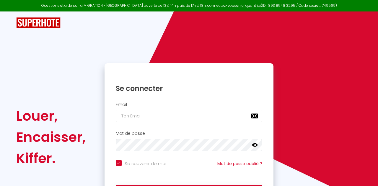
checkbox input "true"
click at [132, 114] on input "email" at bounding box center [189, 116] width 146 height 12
type input "[EMAIL_ADDRESS][DOMAIN_NAME]"
checkbox input "true"
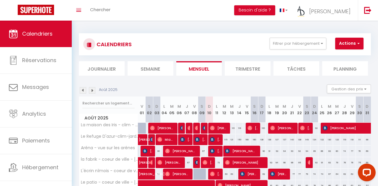
scroll to position [20, 0]
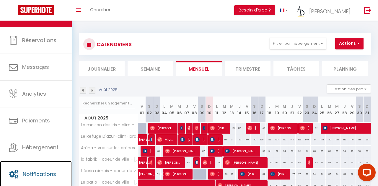
click at [32, 169] on link "Notifications" at bounding box center [36, 174] width 72 height 27
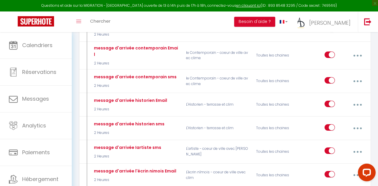
scroll to position [401, 0]
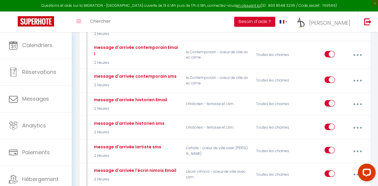
click at [359, 99] on button "button" at bounding box center [357, 104] width 16 height 11
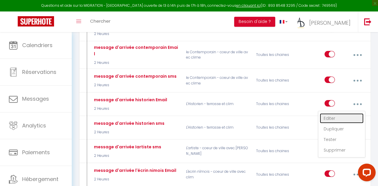
click at [330, 114] on link "Editer" at bounding box center [342, 119] width 44 height 10
type input "message d'arrivée historien Email"
select select "2 Heures"
select select "if_booking_is_paid"
checkbox input "true"
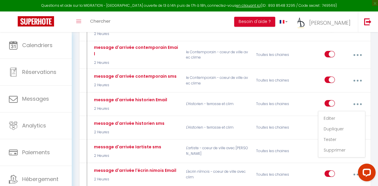
checkbox input "false"
radio input "true"
type input "instruction d'arriver pour votre logement a Nimes"
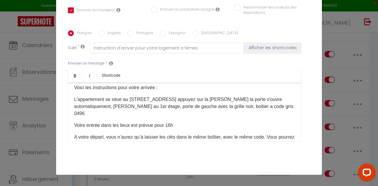
scroll to position [61, 0]
click at [285, 107] on p "L’appartement se situe au [STREET_ADDRESS] appuyez sur la [PERSON_NAME] la port…" at bounding box center [184, 106] width 221 height 21
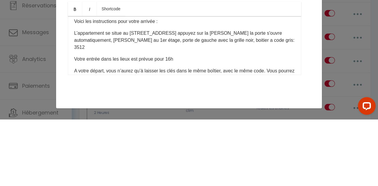
click at [308, 132] on div "Envoyer ce message * Bold Italic Shortcode Rich text editor Bonjour [GUEST:NAME…" at bounding box center [189, 101] width 242 height 96
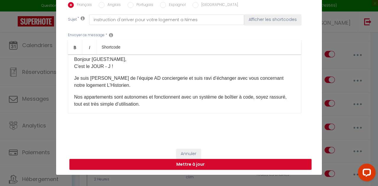
scroll to position [9, 0]
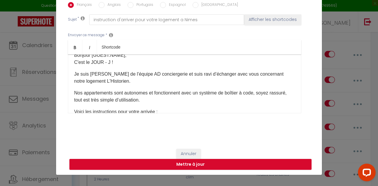
click at [99, 6] on input "Anglais" at bounding box center [102, 5] width 6 height 6
radio input "true"
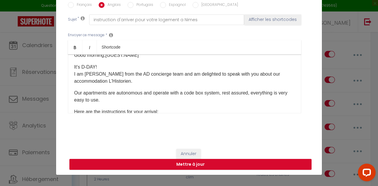
checkbox input "true"
checkbox input "false"
type input "instruction to arrive for your accommodation in [GEOGRAPHIC_DATA]"
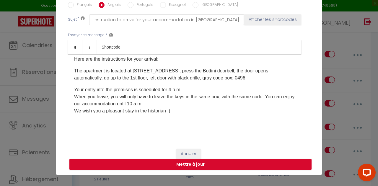
scroll to position [62, 0]
click at [218, 78] on p "The apartment is located at [STREET_ADDRESS], press the Bottini doorbell, the d…" at bounding box center [184, 74] width 221 height 14
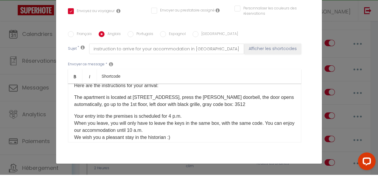
scroll to position [106, 0]
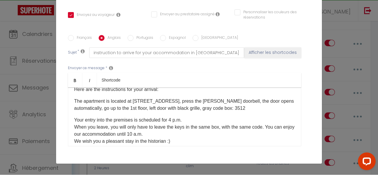
click at [127, 50] on input "Portugais" at bounding box center [130, 49] width 6 height 6
radio input "true"
checkbox input "true"
checkbox input "false"
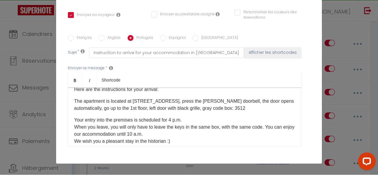
type input "instruções para chegar ao seu alojamento em [GEOGRAPHIC_DATA]"
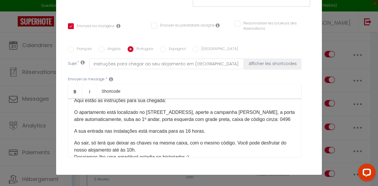
click at [275, 120] on p "O apartamento está localizado no [STREET_ADDRESS], aperte a campainha [PERSON_N…" at bounding box center [184, 116] width 221 height 14
click at [163, 50] on input "Espagnol" at bounding box center [163, 49] width 6 height 6
radio input "true"
checkbox input "true"
checkbox input "false"
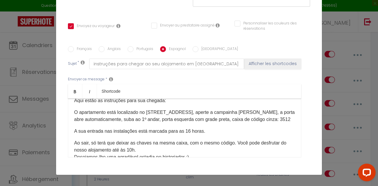
checkbox input "false"
type input "instrucciones para llegar a su alojamiento en [GEOGRAPHIC_DATA]"
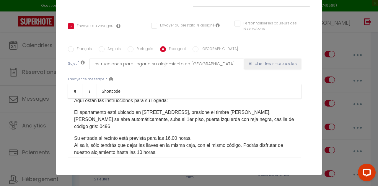
click at [273, 119] on p "El apartamento está ubicado en [STREET_ADDRESS], presione el timbre [PERSON_NAM…" at bounding box center [184, 119] width 221 height 21
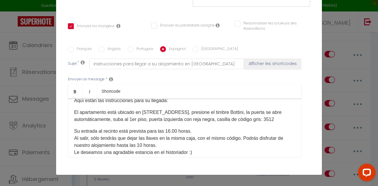
click at [193, 47] on input "[GEOGRAPHIC_DATA]" at bounding box center [195, 49] width 6 height 6
radio input "true"
checkbox input "true"
checkbox input "false"
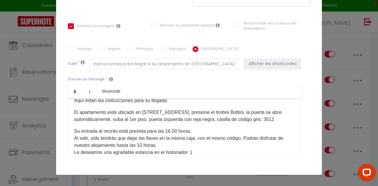
type input "istruzioni per arrivare al tuo alloggio a [GEOGRAPHIC_DATA]"
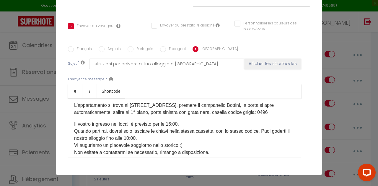
click at [266, 110] on p "L'appartamento si trova al [STREET_ADDRESS], premere il campanello Bottini, la …" at bounding box center [184, 109] width 221 height 14
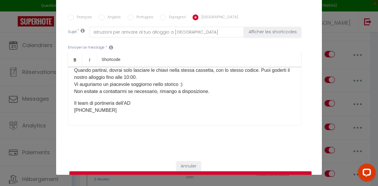
scroll to position [150, 0]
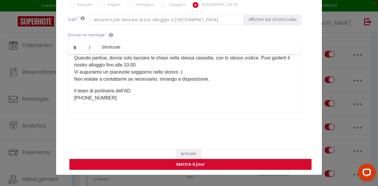
click at [174, 166] on button "Mettre à jour" at bounding box center [190, 164] width 242 height 11
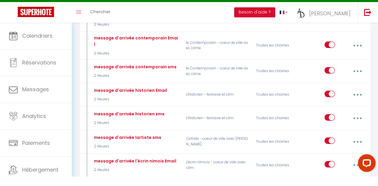
scroll to position [0, 0]
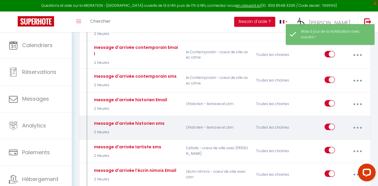
click at [358, 122] on button "button" at bounding box center [357, 127] width 16 height 11
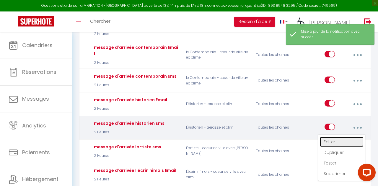
click at [332, 137] on link "Editer" at bounding box center [342, 142] width 44 height 10
type input "message d'arrivée historien sms"
select select "sms"
select select "2 Heures"
select select "if_booking_is_paid"
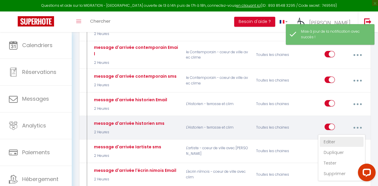
checkbox input "true"
checkbox input "false"
radio input "true"
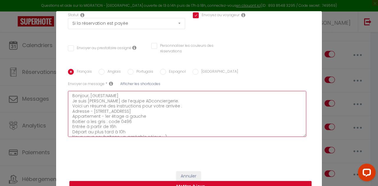
click at [132, 96] on textarea "Bonjour, [GUEST:NAME] Je suis [PERSON_NAME] de l’equipe ADconciergerie. Voici u…" at bounding box center [187, 114] width 238 height 46
click at [125, 99] on textarea "Bonjour, [GUEST:NAME] Je suis [PERSON_NAME] de l’equipe ADconciergerie. Voici u…" at bounding box center [187, 114] width 238 height 46
click at [131, 97] on textarea "Bonjour, [GUEST:NAME] Je suis [PERSON_NAME] de l’equipe ADconciergerie. Voici u…" at bounding box center [187, 114] width 238 height 46
type textarea "Bonjour, [GUEST:NAME] Je suis [PERSON_NAME] de l’equipe ADconciergerie. Voici u…"
checkbox input "true"
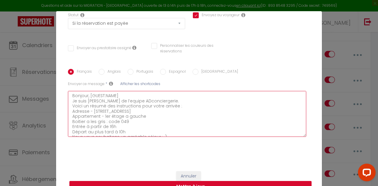
checkbox input "false"
type textarea "Bonjour, [GUEST:NAME] Je suis [PERSON_NAME] de l’equipe ADconciergerie. Voici u…"
checkbox input "true"
checkbox input "false"
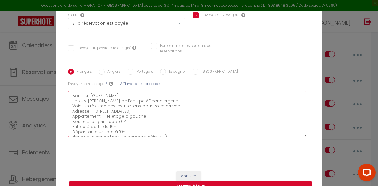
checkbox input "false"
type textarea "Bonjour, [GUEST:NAME] Je suis [PERSON_NAME] de l’equipe ADconciergerie. Voici u…"
checkbox input "true"
checkbox input "false"
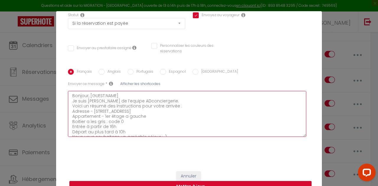
type textarea "Bonjour, [GUEST:NAME] Je suis [PERSON_NAME] de l’equipe ADconciergerie. Voici u…"
checkbox input "true"
checkbox input "false"
type textarea "Bonjour, [GUEST:NAME] Je suis [PERSON_NAME] de l’equipe ADconciergerie. Voici u…"
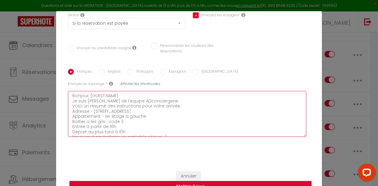
checkbox input "true"
checkbox input "false"
type textarea "Bonjour, [GUEST:NAME] Je suis [PERSON_NAME] de l’equipe ADconciergerie. Voici u…"
checkbox input "true"
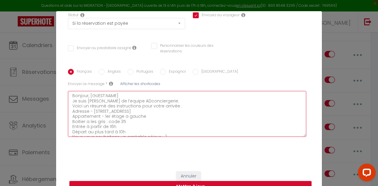
checkbox input "false"
type textarea "Bonjour, [GUEST:NAME] Je suis [PERSON_NAME] de l’equipe ADconciergerie. Voici u…"
checkbox input "true"
checkbox input "false"
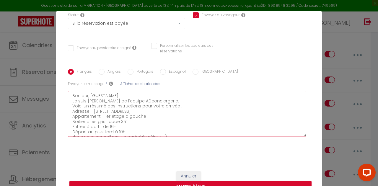
checkbox input "false"
type textarea "Bonjour, [GUEST:NAME] Je suis [PERSON_NAME] de l’equipe ADconciergerie. Voici u…"
checkbox input "true"
checkbox input "false"
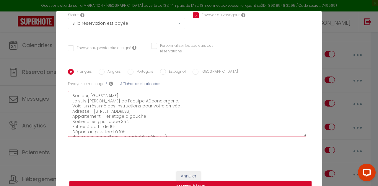
type textarea "Bonjour, [GUEST:NAME] Je suis [PERSON_NAME] de l’equipe ADconciergerie. Voici u…"
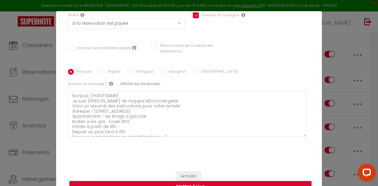
click at [99, 69] on input "Anglais" at bounding box center [102, 72] width 6 height 6
radio input "true"
checkbox input "true"
checkbox input "false"
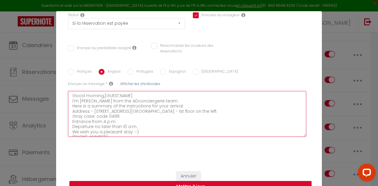
click at [120, 101] on textarea "Good morning,[GUEST:NAME] I'm [PERSON_NAME] from the ADconciergerie team. Here …" at bounding box center [187, 114] width 238 height 46
type textarea "Good morning,[GUEST:NAME] I'm [PERSON_NAME] from the ADconciergerie team. Here …"
checkbox input "true"
checkbox input "false"
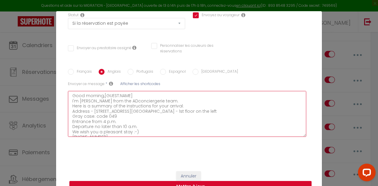
type textarea "Good morning,[GUEST:NAME] I'm [PERSON_NAME] from the ADconciergerie team. Here …"
checkbox input "true"
checkbox input "false"
type textarea "Good morning,[GUEST:NAME] I'm [PERSON_NAME] from the ADconciergerie team. Here …"
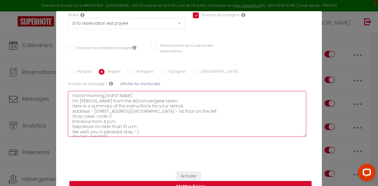
checkbox input "true"
checkbox input "false"
type textarea "Good morning,[GUEST:NAME] I'm [PERSON_NAME] from the ADconciergerie team. Here …"
checkbox input "true"
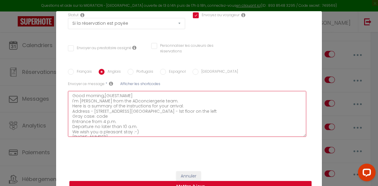
checkbox input "false"
type textarea "Good morning,[GUEST:NAME] I'm [PERSON_NAME] from the ADconciergerie team. Here …"
checkbox input "true"
checkbox input "false"
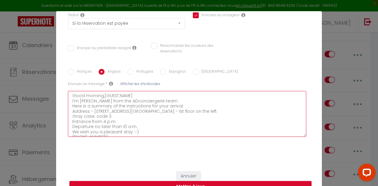
checkbox input "false"
type textarea "Good morning,[GUEST:NAME] I'm [PERSON_NAME] from the ADconciergerie team. Here …"
checkbox input "true"
checkbox input "false"
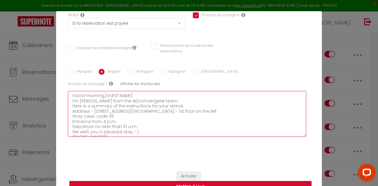
type textarea "Good morning,[GUEST:NAME] I'm [PERSON_NAME] from the ADconciergerie team. Here …"
checkbox input "true"
checkbox input "false"
type textarea "Good morning,[GUEST:NAME] I'm [PERSON_NAME] from the ADconciergerie team. Here …"
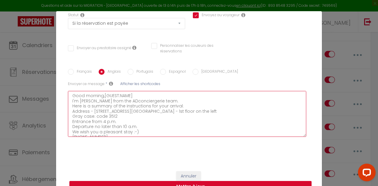
checkbox input "true"
checkbox input "false"
type textarea "Good morning,[GUEST:NAME] I'm [PERSON_NAME] from the ADconciergerie team. Here …"
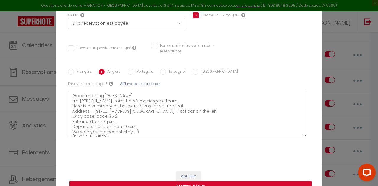
click at [132, 69] on input "Portugais" at bounding box center [130, 72] width 6 height 6
radio input "true"
checkbox input "true"
checkbox input "false"
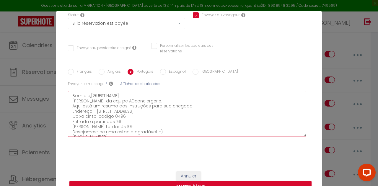
click at [125, 99] on textarea "Bom dia,[GUEST:NAME] [PERSON_NAME] da equipe ADconciergerie. Aqui está um resum…" at bounding box center [187, 114] width 238 height 46
type textarea "Bom dia,[GUEST:NAME] [PERSON_NAME] da equipe ADconciergerie. Aqui está um resum…"
checkbox input "true"
checkbox input "false"
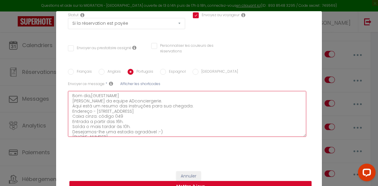
type textarea "Bom dia,[GUEST:NAME] [PERSON_NAME] da equipe ADconciergerie. Aqui está um resum…"
checkbox input "true"
checkbox input "false"
type textarea "Bom dia,[GUEST:NAME] [PERSON_NAME] da equipe ADconciergerie. Aqui está um resum…"
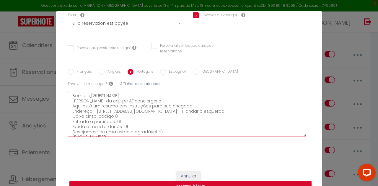
checkbox input "true"
checkbox input "false"
type textarea "Bom dia,[GUEST:NAME] [PERSON_NAME] da equipe ADconciergerie. Aqui está um resum…"
checkbox input "true"
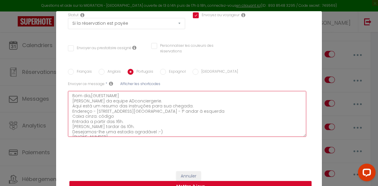
checkbox input "false"
type textarea "Bom dia,[GUEST:NAME] [PERSON_NAME] da equipe ADconciergerie. Aqui está um resum…"
checkbox input "true"
checkbox input "false"
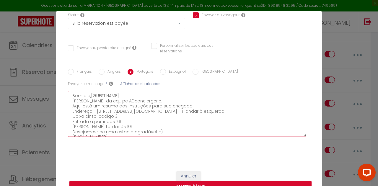
checkbox input "false"
type textarea "Bom dia,[GUEST:NAME] [PERSON_NAME] da equipe ADconciergerie. Aqui está um resum…"
checkbox input "true"
checkbox input "false"
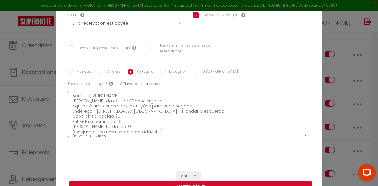
type textarea "Bom dia,[GUEST:NAME] [PERSON_NAME] da equipe ADconciergerie. Aqui está um resum…"
checkbox input "true"
checkbox input "false"
type textarea "Bom dia,[GUEST:NAME] [PERSON_NAME] da equipe ADconciergerie. Aqui está um resum…"
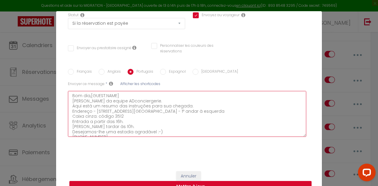
checkbox input "true"
checkbox input "false"
type textarea "Bom dia,[GUEST:NAME] [PERSON_NAME] da equipe ADconciergerie. Aqui está um resum…"
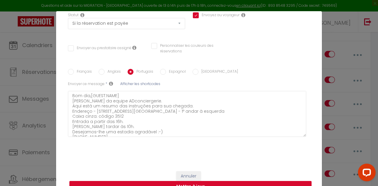
click at [163, 69] on input "Espagnol" at bounding box center [163, 72] width 6 height 6
radio input "true"
checkbox input "true"
checkbox input "false"
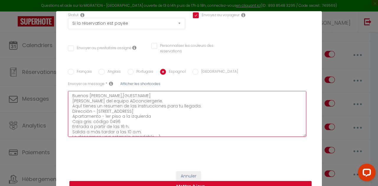
click at [119, 101] on textarea "Buenos [PERSON_NAME],[GUEST:NAME] [PERSON_NAME] del equipo ADconciergerie. Aquí…" at bounding box center [187, 114] width 238 height 46
click at [115, 99] on textarea "Buenos [PERSON_NAME],[GUEST:NAME] [PERSON_NAME] del equipo ADconciergerie. Aquí…" at bounding box center [187, 114] width 238 height 46
click at [118, 97] on textarea "Buenos [PERSON_NAME],[GUEST:NAME] [PERSON_NAME] del equipo ADconciergerie. Aquí…" at bounding box center [187, 114] width 238 height 46
type textarea "Buenos dias,[GUEST:NAME] [PERSON_NAME] del equipo ADconciergerie. Aquí tienes u…"
checkbox input "true"
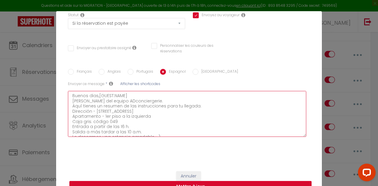
checkbox input "false"
type textarea "Buenos [PERSON_NAME],[GUEST:NAME] [PERSON_NAME] del equipo ADconciergerie. Aquí…"
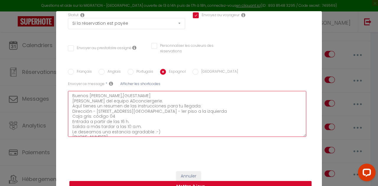
checkbox input "true"
checkbox input "false"
type textarea "Buenos dias,[GUEST:NAME] [PERSON_NAME] del equipo ADconciergerie. Aquí tienes u…"
checkbox input "true"
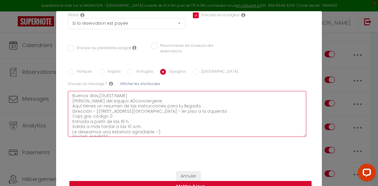
checkbox input "false"
type textarea "Buenos [PERSON_NAME],[GUEST:NAME] [PERSON_NAME] del equipo ADconciergerie. Aquí…"
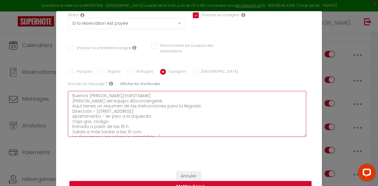
checkbox input "true"
checkbox input "false"
type textarea "Buenos dias,[GUEST:NAME] [PERSON_NAME] del equipo ADconciergerie. Aquí tienes u…"
checkbox input "true"
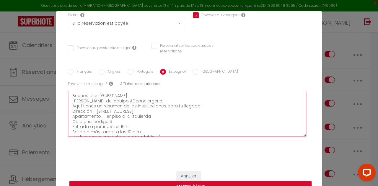
checkbox input "false"
type textarea "Buenos dias,[GUEST:NAME] [PERSON_NAME] del equipo ADconciergerie. Aquí tienes u…"
checkbox input "true"
checkbox input "false"
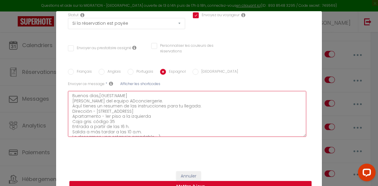
checkbox input "false"
type textarea "Buenos [PERSON_NAME],[GUEST:NAME] [PERSON_NAME] del equipo ADconciergerie. Aquí…"
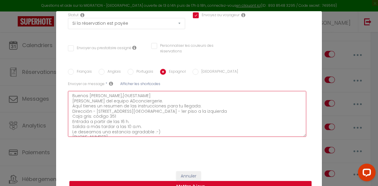
checkbox input "true"
checkbox input "false"
type textarea "Buenos [PERSON_NAME],[GUEST:NAME] [PERSON_NAME] del equipo ADconciergerie. Aquí…"
checkbox input "true"
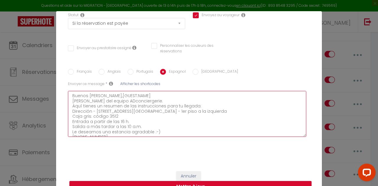
checkbox input "false"
type textarea "Buenos [PERSON_NAME],[GUEST:NAME] [PERSON_NAME] del equipo ADconciergerie. Aquí…"
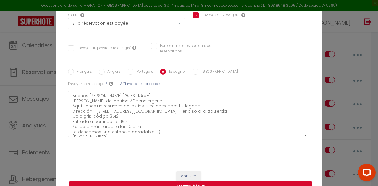
click at [195, 69] on input "[GEOGRAPHIC_DATA]" at bounding box center [195, 72] width 6 height 6
radio input "true"
checkbox input "true"
checkbox input "false"
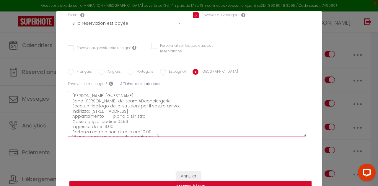
click at [128, 99] on textarea "[PERSON_NAME],[GUEST:NAME] Sono [PERSON_NAME] del team ADconciergerie. Ecco un …" at bounding box center [187, 114] width 238 height 46
type textarea "[PERSON_NAME],[GUEST:NAME] Sono [PERSON_NAME] del team ADconciergerie. Ecco un …"
checkbox input "true"
checkbox input "false"
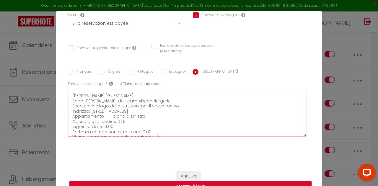
type textarea "[PERSON_NAME],[GUEST:NAME] Sono [PERSON_NAME] del team ADconciergerie. Ecco un …"
checkbox input "true"
checkbox input "false"
type textarea "[PERSON_NAME],[GUEST:NAME] Sono [PERSON_NAME] del team ADconciergerie. Ecco un …"
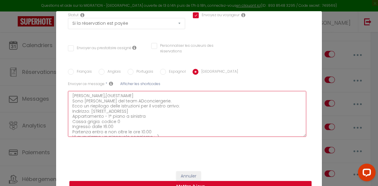
checkbox input "true"
checkbox input "false"
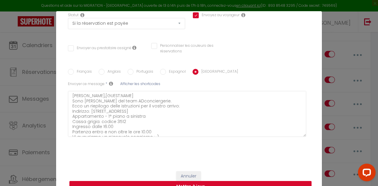
click at [172, 181] on button "Mettre à jour" at bounding box center [190, 186] width 242 height 11
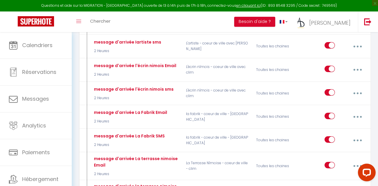
scroll to position [509, 0]
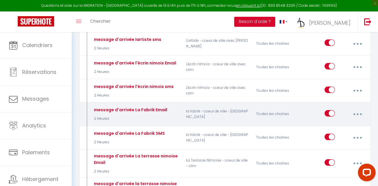
click at [360, 109] on button "button" at bounding box center [357, 114] width 16 height 11
click at [327, 124] on link "Editer" at bounding box center [342, 129] width 44 height 10
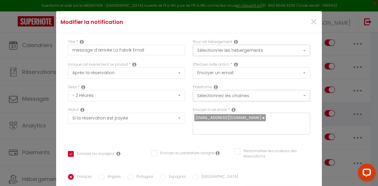
scroll to position [79, 0]
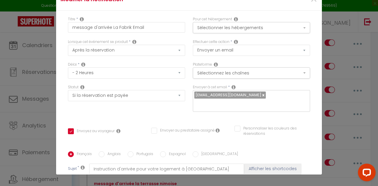
scroll to position [22, 0]
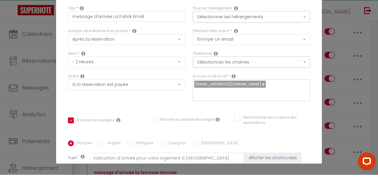
click at [99, 152] on input "Anglais" at bounding box center [102, 155] width 6 height 6
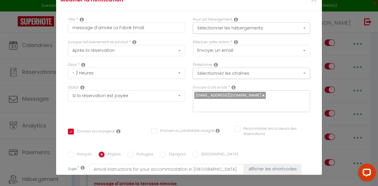
scroll to position [45, 0]
click at [128, 152] on input "Portugais" at bounding box center [130, 155] width 6 height 6
click at [166, 152] on label "Espagnol" at bounding box center [176, 155] width 20 height 6
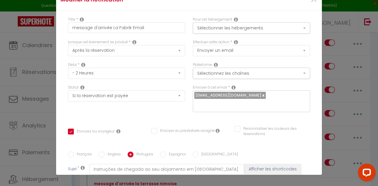
click at [166, 152] on input "Espagnol" at bounding box center [163, 155] width 6 height 6
click at [194, 152] on input "[GEOGRAPHIC_DATA]" at bounding box center [195, 155] width 6 height 6
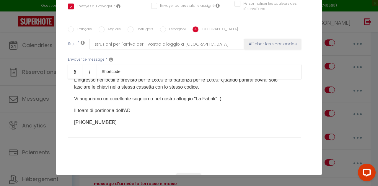
scroll to position [150, 0]
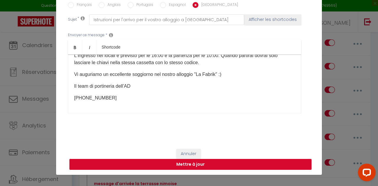
click at [173, 165] on button "Mettre à jour" at bounding box center [190, 164] width 242 height 11
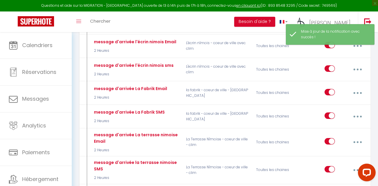
scroll to position [534, 0]
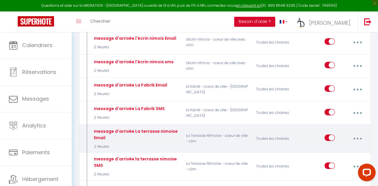
click at [203, 129] on p "La Terrasse Nîmoise - coeur de ville - clim" at bounding box center [217, 139] width 70 height 22
click at [357, 133] on button "button" at bounding box center [357, 138] width 16 height 11
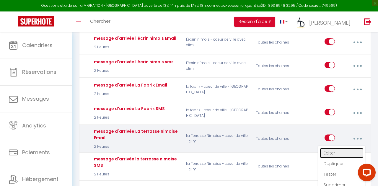
click at [329, 148] on link "Editer" at bounding box center [342, 153] width 44 height 10
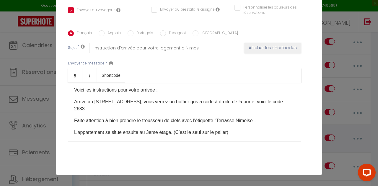
scroll to position [62, 0]
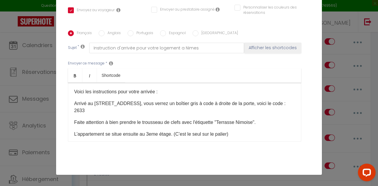
click at [291, 101] on p "Arrivé au [STREET_ADDRESS], vous verrez un boîtier gris à code à droite de la p…" at bounding box center [184, 107] width 221 height 14
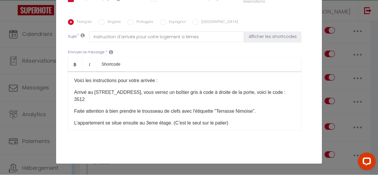
click at [100, 33] on input "Anglais" at bounding box center [102, 33] width 6 height 6
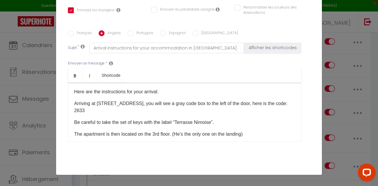
click at [296, 100] on div "Hello [GUEST:NAME]​, It's D-DAY! I am [PERSON_NAME] from the AD concierge team …" at bounding box center [184, 112] width 233 height 59
click at [130, 34] on input "Portugais" at bounding box center [130, 33] width 6 height 6
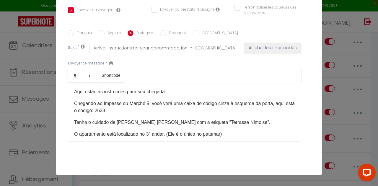
click at [103, 110] on p "Chegando ao Impasse du Marché 5, você verá uma caixa de código cinza à esquerda…" at bounding box center [184, 107] width 221 height 14
click at [162, 30] on input "Espagnol" at bounding box center [163, 33] width 6 height 6
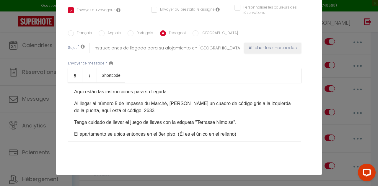
click at [123, 109] on p "Al llegar al número 5 de Impasse du Marché, [PERSON_NAME] un cuadro de código g…" at bounding box center [184, 107] width 221 height 14
click at [193, 34] on input "[GEOGRAPHIC_DATA]" at bounding box center [195, 33] width 6 height 6
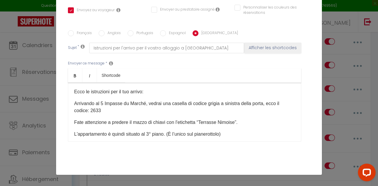
click at [89, 106] on div "Ciao [GUEST:NAME]​​, È il D-DAY! Sono [PERSON_NAME] del team AD concierge e son…" at bounding box center [184, 112] width 233 height 59
click at [83, 102] on p "Arrivando al 5 Impasse du Marché, vedrai una casella di codice grigia a sinistr…" at bounding box center [184, 107] width 221 height 14
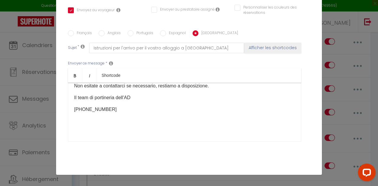
scroll to position [150, 0]
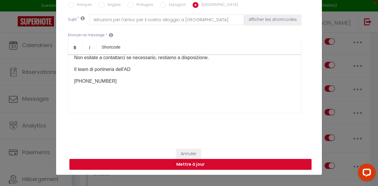
click at [166, 159] on button "Mettre à jour" at bounding box center [190, 164] width 242 height 11
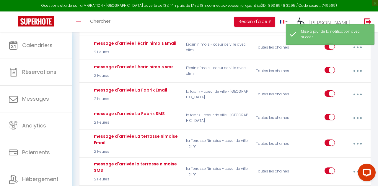
scroll to position [512, 0]
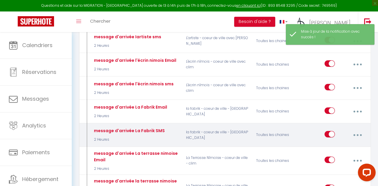
click at [357, 135] on icon "button" at bounding box center [357, 136] width 2 height 2
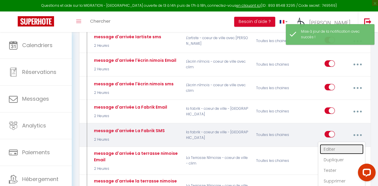
click at [327, 145] on link "Editer" at bounding box center [342, 150] width 44 height 10
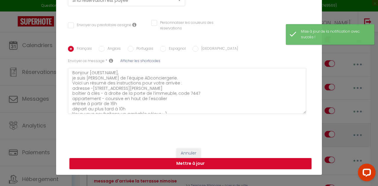
scroll to position [67, 0]
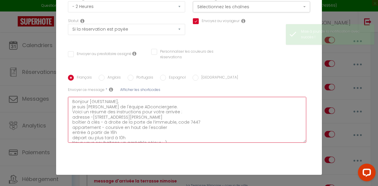
click at [204, 125] on textarea "Bonjour [GUEST:NAME], je suis [PERSON_NAME] de l'équipe ADconciergerie. Voici u…" at bounding box center [187, 120] width 238 height 46
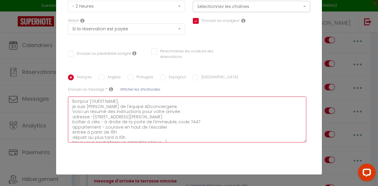
scroll to position [22, 0]
click at [197, 124] on textarea "Bonjour [GUEST:NAME], je suis [PERSON_NAME] de l'équipe ADconciergerie. Voici u…" at bounding box center [187, 120] width 238 height 46
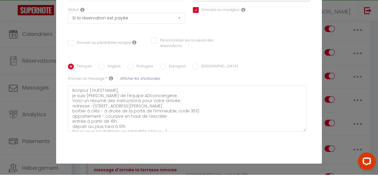
click at [104, 80] on label "Anglais" at bounding box center [112, 78] width 16 height 6
click at [104, 80] on input "Anglais" at bounding box center [102, 78] width 6 height 6
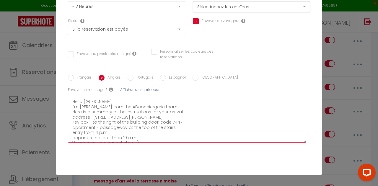
click at [183, 126] on textarea "Hello [GUEST:NAME], I'm [PERSON_NAME] from the ADconciergerie team. Here is a s…" at bounding box center [187, 120] width 238 height 46
click at [182, 124] on textarea "Hello [GUEST:NAME], I'm [PERSON_NAME] from the ADconciergerie team. Here is a s…" at bounding box center [187, 120] width 238 height 46
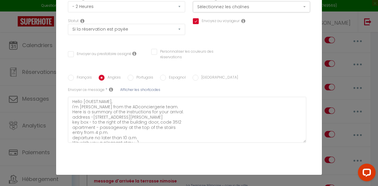
click at [128, 78] on input "Portugais" at bounding box center [130, 78] width 6 height 6
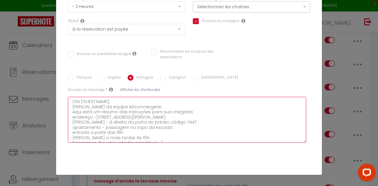
click at [195, 125] on textarea "Olá [GUEST:NAME], [PERSON_NAME] da equipe ADconciergerie. Aqui está um resumo d…" at bounding box center [187, 120] width 238 height 46
click at [189, 125] on textarea "Olá [GUEST:NAME], [PERSON_NAME] da equipe ADconciergerie. Aqui está um resumo d…" at bounding box center [187, 120] width 238 height 46
click at [192, 120] on textarea "Olá [GUEST:NAME], [PERSON_NAME] da equipe ADconciergerie. Aqui está um resumo d…" at bounding box center [187, 120] width 238 height 46
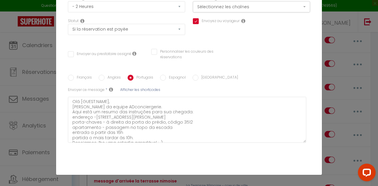
click at [164, 78] on input "Espagnol" at bounding box center [163, 78] width 6 height 6
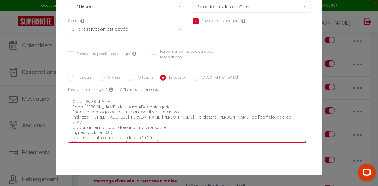
click at [212, 120] on textarea "Ciao [GUEST:NAME], Sono [PERSON_NAME] del team ADconciergerie. Ecco un riepilog…" at bounding box center [187, 120] width 238 height 46
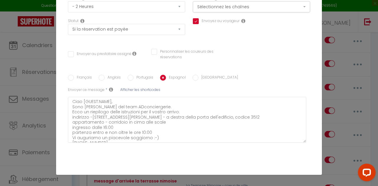
click at [194, 80] on input "[GEOGRAPHIC_DATA]" at bounding box center [195, 78] width 6 height 6
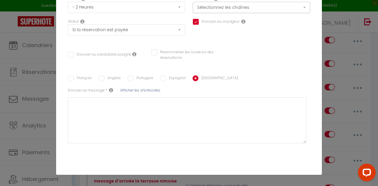
scroll to position [95, 0]
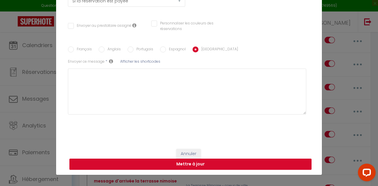
click at [164, 162] on button "Mettre à jour" at bounding box center [190, 164] width 242 height 11
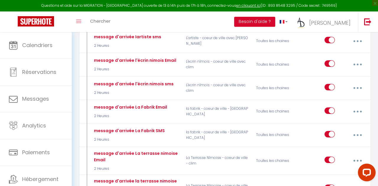
scroll to position [0, 0]
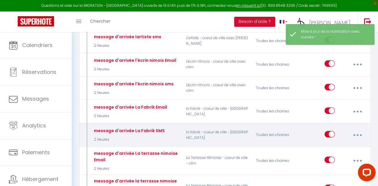
click at [358, 130] on button "button" at bounding box center [357, 135] width 16 height 11
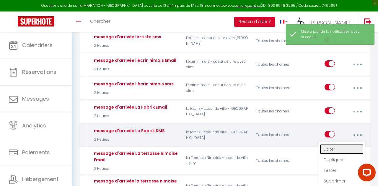
click at [334, 145] on link "Editer" at bounding box center [342, 150] width 44 height 10
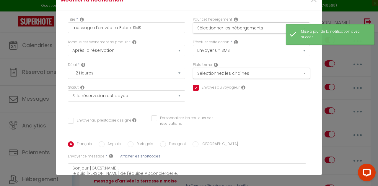
click at [195, 142] on input "[GEOGRAPHIC_DATA]" at bounding box center [195, 145] width 6 height 6
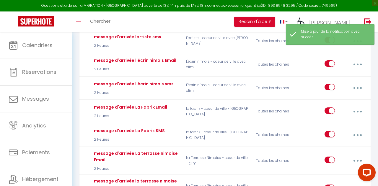
scroll to position [529, 0]
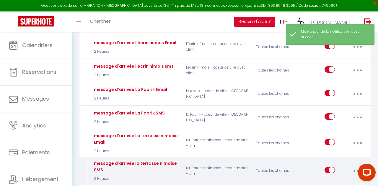
click at [360, 166] on button "button" at bounding box center [357, 171] width 16 height 11
click at [329, 181] on link "Editer" at bounding box center [342, 186] width 44 height 10
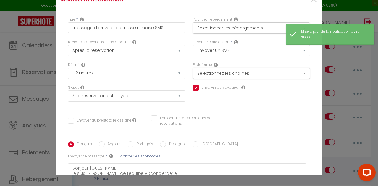
scroll to position [67, 0]
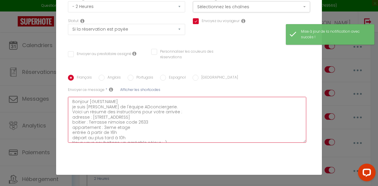
click at [154, 125] on textarea "Bonjour [GUEST:NAME] je suis [PERSON_NAME] de l'équipe ADconciergerie. Voici un…" at bounding box center [187, 120] width 238 height 46
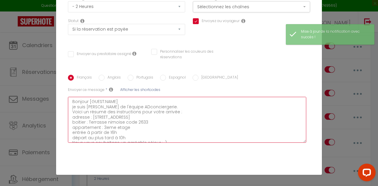
click at [152, 124] on textarea "Bonjour [GUEST:NAME] je suis [PERSON_NAME] de l'équipe ADconciergerie. Voici un…" at bounding box center [187, 120] width 238 height 46
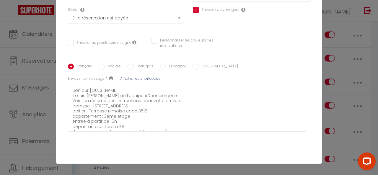
click at [101, 79] on input "Anglais" at bounding box center [102, 78] width 6 height 6
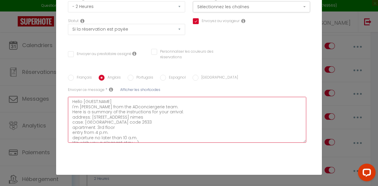
click at [142, 124] on textarea "Hello [GUEST:NAME] I'm [PERSON_NAME] from the ADconciergerie team. Here is a su…" at bounding box center [187, 120] width 238 height 46
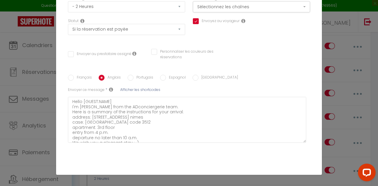
click at [130, 78] on input "Portugais" at bounding box center [130, 78] width 6 height 6
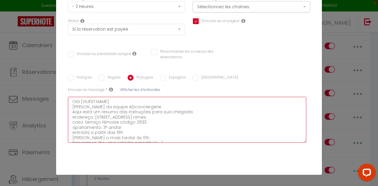
click at [144, 127] on textarea "Olá [GUEST:NAME] [PERSON_NAME] da equipe ADconciergerie. Aqui está um resumo da…" at bounding box center [187, 120] width 238 height 46
click at [143, 120] on textarea "Olá [GUEST:NAME] [PERSON_NAME] da equipe ADconciergerie. Aqui está um resumo da…" at bounding box center [187, 120] width 238 height 46
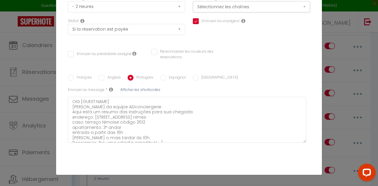
click at [162, 76] on input "Espagnol" at bounding box center [163, 78] width 6 height 6
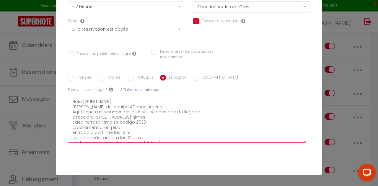
click at [146, 122] on textarea "Hola [GUEST:NAME] [PERSON_NAME] del equipo ADconciergerie. Aquí tienes un resum…" at bounding box center [187, 120] width 238 height 46
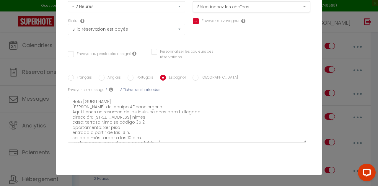
click at [198, 77] on label "[GEOGRAPHIC_DATA]" at bounding box center [218, 78] width 40 height 6
click at [198, 77] on input "[GEOGRAPHIC_DATA]" at bounding box center [195, 78] width 6 height 6
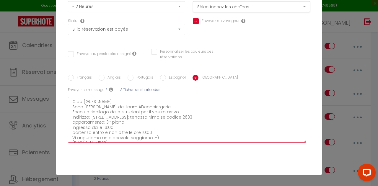
click at [160, 121] on textarea "Ciao [GUEST:NAME] Sono [PERSON_NAME] del team ADconciergerie. Ecco un riepilogo…" at bounding box center [187, 120] width 238 height 46
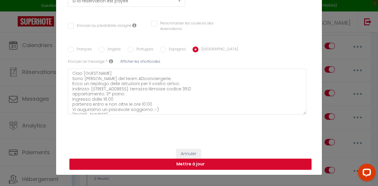
click at [165, 165] on button "Mettre à jour" at bounding box center [190, 164] width 242 height 11
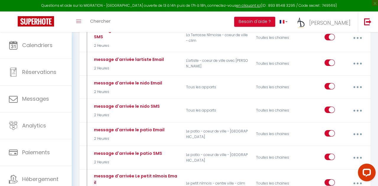
scroll to position [663, 0]
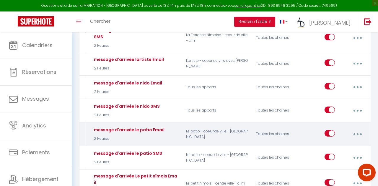
click at [363, 129] on button "button" at bounding box center [357, 134] width 16 height 11
click at [330, 144] on link "Editer" at bounding box center [342, 149] width 44 height 10
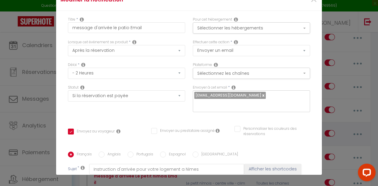
scroll to position [51, 0]
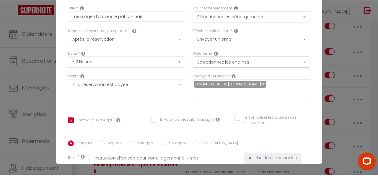
click at [102, 152] on input "Anglais" at bounding box center [102, 155] width 6 height 6
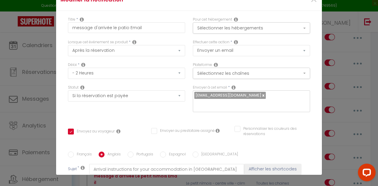
click at [129, 152] on input "Portugais" at bounding box center [130, 155] width 6 height 6
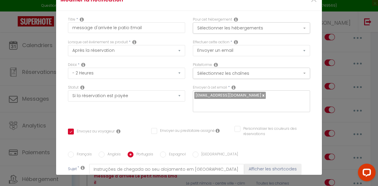
click at [163, 152] on input "Espagnol" at bounding box center [163, 155] width 6 height 6
click at [195, 152] on input "[GEOGRAPHIC_DATA]" at bounding box center [195, 155] width 6 height 6
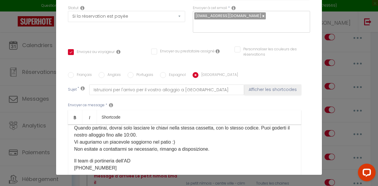
scroll to position [150, 0]
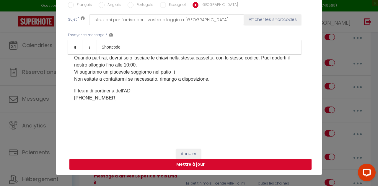
click at [154, 162] on button "Mettre à jour" at bounding box center [190, 164] width 242 height 11
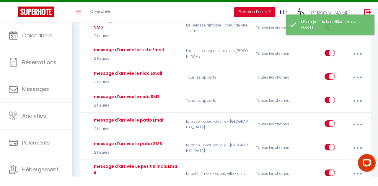
scroll to position [0, 0]
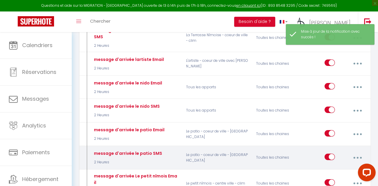
click at [359, 153] on button "button" at bounding box center [357, 158] width 16 height 11
click at [335, 167] on link "Editer" at bounding box center [342, 172] width 44 height 10
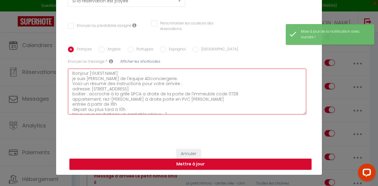
click at [237, 94] on textarea "Bonjour [GUEST:NAME] je suis [PERSON_NAME] de l'équipe ADconciergerie. Voici un…" at bounding box center [187, 92] width 238 height 46
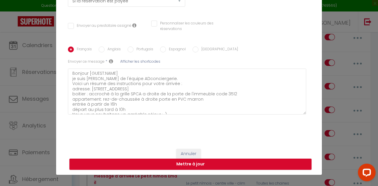
click at [103, 48] on input "Anglais" at bounding box center [102, 50] width 6 height 6
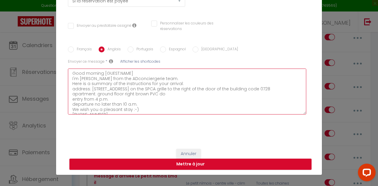
click at [235, 101] on textarea "Good morning [GUEST:NAME] I'm [PERSON_NAME] from the ADconciergerie team. Here …" at bounding box center [187, 92] width 238 height 46
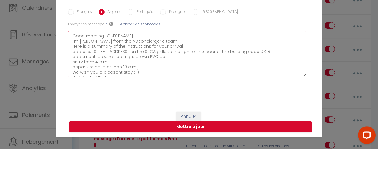
scroll to position [663, 0]
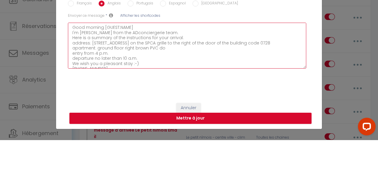
click at [238, 92] on textarea "Good morning [GUEST:NAME] I'm [PERSON_NAME] from the ADconciergerie team. Here …" at bounding box center [187, 92] width 238 height 46
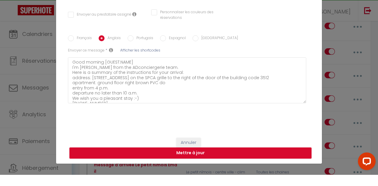
click at [130, 51] on input "Portugais" at bounding box center [130, 50] width 6 height 6
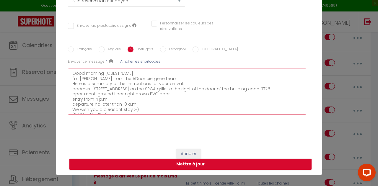
click at [228, 95] on textarea "Good morning [GUEST:NAME] I'm [PERSON_NAME] from the ADconciergerie team. Here …" at bounding box center [187, 92] width 238 height 46
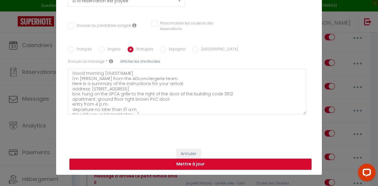
click at [162, 41] on div "Français Anglais Portugais Espagnol Italien Sujet * Afficher les shortcodes Env…" at bounding box center [189, 84] width 242 height 92
click at [160, 47] on input "Espagnol" at bounding box center [163, 50] width 6 height 6
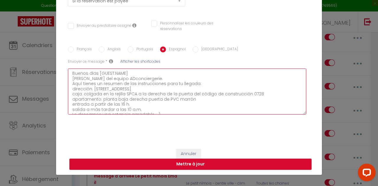
click at [266, 91] on textarea "Buenos dias [GUEST:NAME] [PERSON_NAME] del equipo ADconciergerie. Aquí tienes u…" at bounding box center [187, 92] width 238 height 46
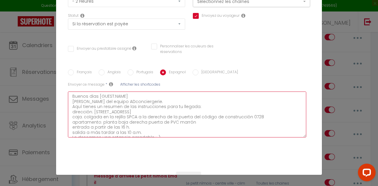
scroll to position [71, 0]
click at [263, 117] on textarea "Buenos dias [GUEST:NAME] [PERSON_NAME] del equipo ADconciergerie. Aquí tienes u…" at bounding box center [187, 116] width 238 height 46
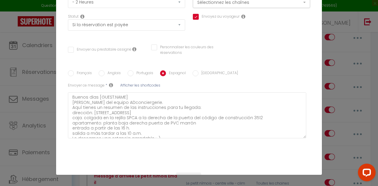
click at [193, 74] on input "[GEOGRAPHIC_DATA]" at bounding box center [195, 74] width 6 height 6
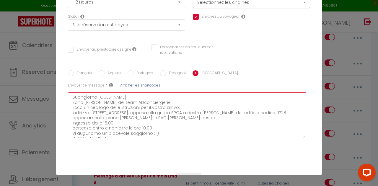
click at [234, 120] on textarea "Buongiorno [GUEST:NAME] Sono [PERSON_NAME] del team ADconciergerie. Ecco un rie…" at bounding box center [187, 116] width 238 height 46
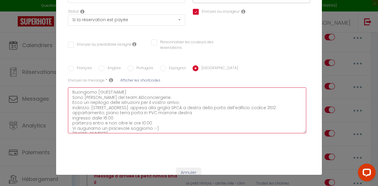
scroll to position [95, 0]
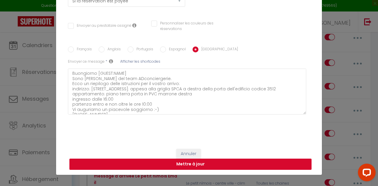
click at [175, 165] on button "Mettre à jour" at bounding box center [190, 164] width 242 height 11
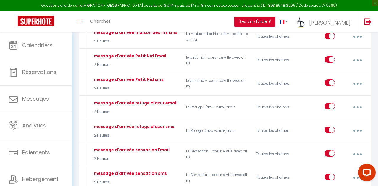
scroll to position [943, 0]
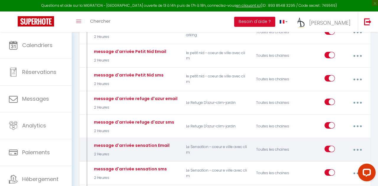
click at [358, 145] on button "button" at bounding box center [357, 150] width 16 height 11
click at [334, 159] on link "Editer" at bounding box center [342, 164] width 44 height 10
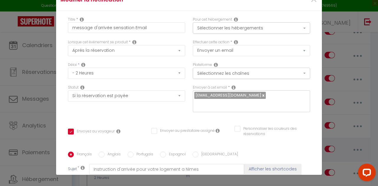
scroll to position [61, 0]
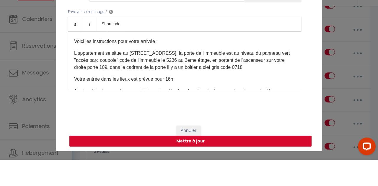
scroll to position [150, 0]
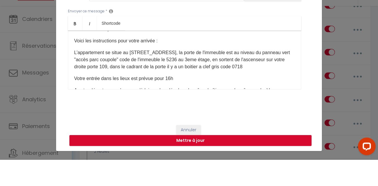
click at [232, 93] on p "L’appartement se situe au [STREET_ADDRESS], la porte de l'immeuble est au nivea…" at bounding box center [184, 86] width 221 height 21
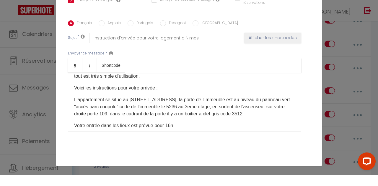
scroll to position [56, 0]
click at [99, 36] on input "Anglais" at bounding box center [102, 35] width 6 height 6
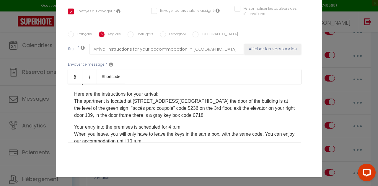
click at [169, 119] on div "​Good morning,[GUEST:NAME]​ It's D-DAY! I am [PERSON_NAME] from the AD concierg…" at bounding box center [184, 113] width 233 height 59
click at [172, 118] on div "​Good morning,[GUEST:NAME]​ It's D-DAY! I am [PERSON_NAME] from the AD concierg…" at bounding box center [184, 113] width 233 height 59
click at [165, 113] on p "Here are the instructions for your arrival: The apartment is located at [STREET…" at bounding box center [184, 105] width 221 height 28
click at [169, 114] on p "Here are the instructions for your arrival: The apartment is located at [STREET…" at bounding box center [184, 105] width 221 height 28
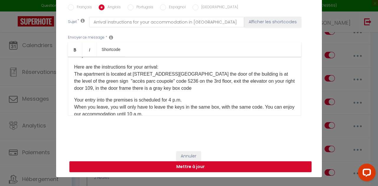
click at [0, 11] on div "Modifier la notification × Titre * message d'arrivée sensation Email Pour cet h…" at bounding box center [189, 93] width 378 height 186
click at [163, 81] on p "Here are the instructions for your arrival: The apartment is located at [STREET…" at bounding box center [184, 78] width 221 height 28
click at [186, 152] on button "Annuler" at bounding box center [188, 157] width 24 height 10
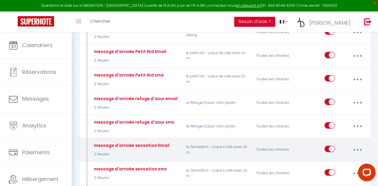
click at [361, 145] on button "button" at bounding box center [357, 150] width 16 height 11
click at [326, 159] on link "Editer" at bounding box center [342, 164] width 44 height 10
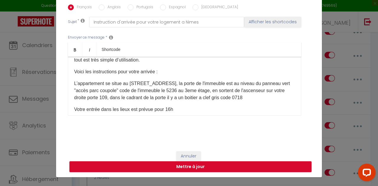
click at [232, 96] on p "L’appartement se situe au [STREET_ADDRESS], la porte de l'immeuble est au nivea…" at bounding box center [184, 90] width 221 height 21
click at [99, 7] on input "Anglais" at bounding box center [102, 7] width 6 height 6
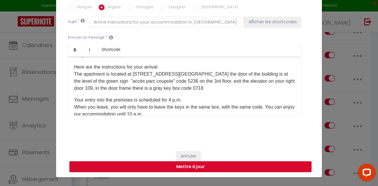
click at [172, 87] on p "Here are the instructions for your arrival: The apartment is located at [STREET…" at bounding box center [184, 78] width 221 height 28
click at [132, 5] on input "Portugais" at bounding box center [130, 7] width 6 height 6
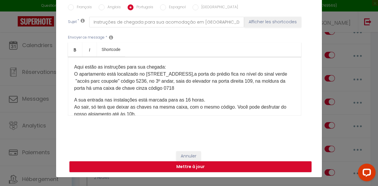
click at [166, 86] on p "Aqui estão as instruções para sua chegada: O apartamento está localizado no [ST…" at bounding box center [184, 78] width 221 height 28
click at [166, 8] on label "Espagnol" at bounding box center [176, 7] width 20 height 6
click at [165, 8] on input "Espagnol" at bounding box center [163, 7] width 6 height 6
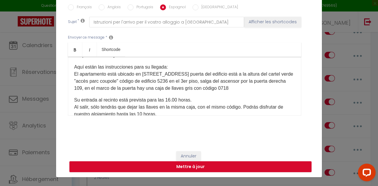
click at [236, 88] on p "Aquí están las instrucciones para su llegada: El apartamento está ubicado en [S…" at bounding box center [184, 78] width 221 height 28
click at [195, 8] on input "[GEOGRAPHIC_DATA]" at bounding box center [195, 7] width 6 height 6
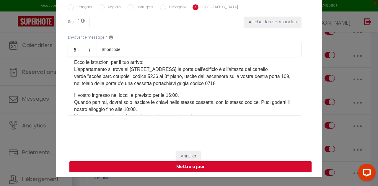
click at [217, 73] on p "Ecco le istruzioni per il tuo arrivo: L'appartamento si trova al [STREET_ADDRES…" at bounding box center [184, 73] width 221 height 28
click at [169, 162] on button "Mettre à jour" at bounding box center [190, 167] width 242 height 11
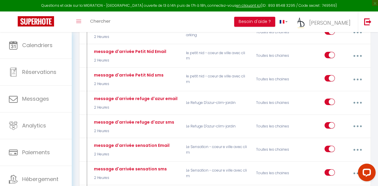
scroll to position [0, 0]
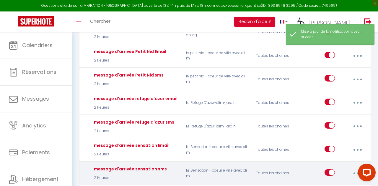
click at [356, 168] on button "button" at bounding box center [357, 173] width 16 height 11
click at [326, 183] on link "Editer" at bounding box center [342, 188] width 44 height 10
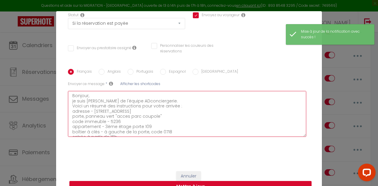
click at [119, 101] on textarea "Bonjour, je suis [PERSON_NAME] de l'équipe ADconciergerie. Voici un résumé des …" at bounding box center [187, 114] width 238 height 46
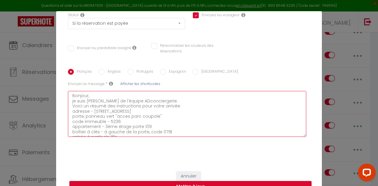
click at [120, 101] on textarea "Bonjour, je suis [PERSON_NAME] de l'équipe ADconciergerie. Voici un résumé des …" at bounding box center [187, 114] width 238 height 46
click at [122, 95] on textarea "Bonjour, je suis [PERSON_NAME] de l'équipe ADconciergerie. Voici un résumé des …" at bounding box center [187, 114] width 238 height 46
click at [110, 101] on textarea "Bonjour, je suis [PERSON_NAME] de l'équipe ADconciergerie. Voici un résumé des …" at bounding box center [187, 114] width 238 height 46
click at [120, 98] on textarea "Bonjour, je suis [PERSON_NAME] de l'équipe ADconciergerie. Voici un résumé des …" at bounding box center [187, 114] width 238 height 46
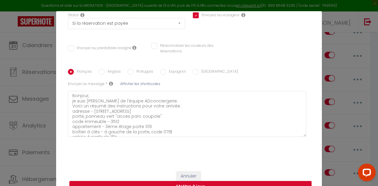
click at [99, 69] on input "Anglais" at bounding box center [102, 72] width 6 height 6
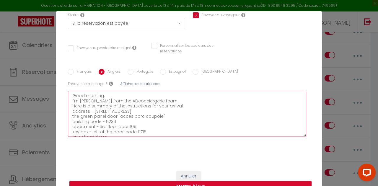
click at [115, 99] on textarea "Good morning, I'm [PERSON_NAME] from the ADconciergerie team. Here is a summary…" at bounding box center [187, 114] width 238 height 46
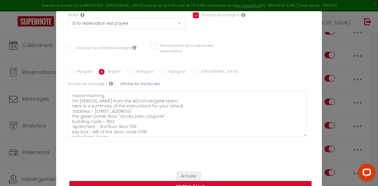
click at [129, 69] on input "Portugais" at bounding box center [130, 72] width 6 height 6
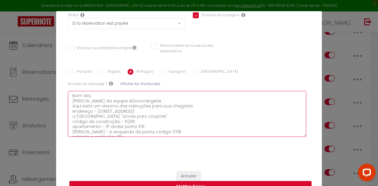
click at [135, 99] on textarea "Bom dia, [PERSON_NAME] da equipe ADconciergerie. Aqui está um resumo das instru…" at bounding box center [187, 114] width 238 height 46
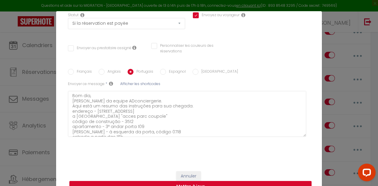
click at [166, 69] on label "Espagnol" at bounding box center [176, 72] width 20 height 6
click at [166, 69] on input "Espagnol" at bounding box center [163, 72] width 6 height 6
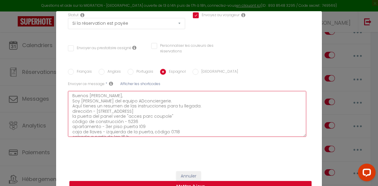
click at [136, 98] on textarea "Buenos [PERSON_NAME], Soy [PERSON_NAME] del equipo ADconciergerie. Aquí tienes …" at bounding box center [187, 114] width 238 height 46
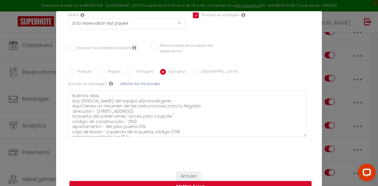
click at [194, 69] on input "[GEOGRAPHIC_DATA]" at bounding box center [195, 72] width 6 height 6
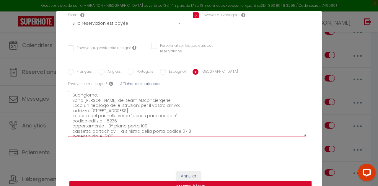
click at [121, 98] on textarea "Buongiorno, Sono [PERSON_NAME] del team ADconciergerie. Ecco un riepilogo delle…" at bounding box center [187, 114] width 238 height 46
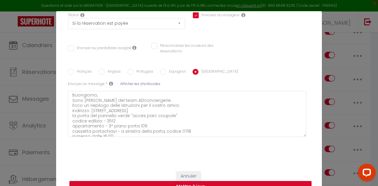
click at [180, 181] on button "Mettre à jour" at bounding box center [190, 186] width 242 height 11
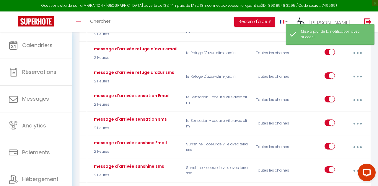
scroll to position [1019, 0]
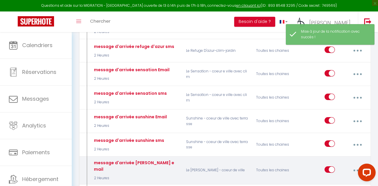
click at [359, 165] on button "button" at bounding box center [357, 170] width 16 height 11
click at [337, 180] on link "Editer" at bounding box center [342, 185] width 44 height 10
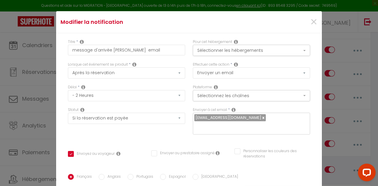
scroll to position [57, 0]
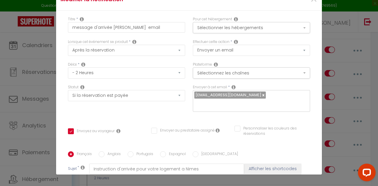
scroll to position [22, 0]
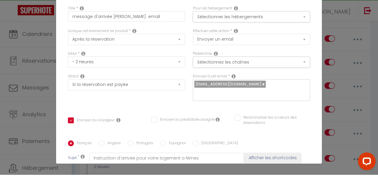
click at [102, 152] on input "Anglais" at bounding box center [102, 155] width 6 height 6
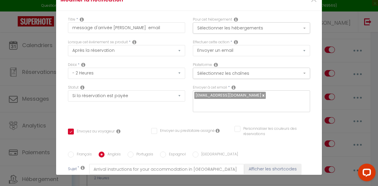
click at [132, 152] on input "Portugais" at bounding box center [130, 155] width 6 height 6
click at [160, 152] on input "Espagnol" at bounding box center [163, 155] width 6 height 6
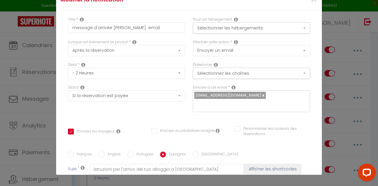
click at [195, 152] on input "[GEOGRAPHIC_DATA]" at bounding box center [195, 155] width 6 height 6
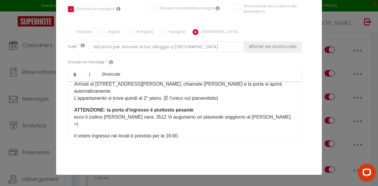
scroll to position [150, 0]
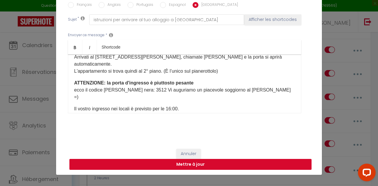
click at [169, 161] on button "Mettre à jour" at bounding box center [190, 164] width 242 height 11
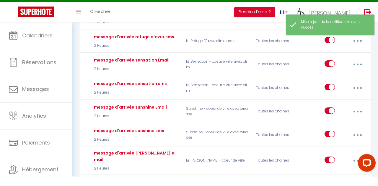
scroll to position [0, 0]
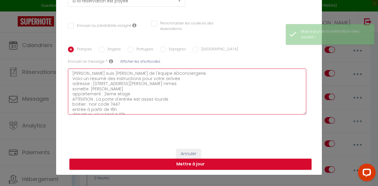
click at [124, 111] on textarea "[PERSON_NAME] suis [PERSON_NAME] de l'équipe ADconciergerie. Voici un résumé de…" at bounding box center [187, 92] width 238 height 46
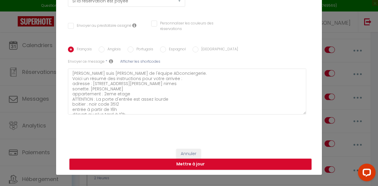
click at [100, 50] on input "Anglais" at bounding box center [102, 50] width 6 height 6
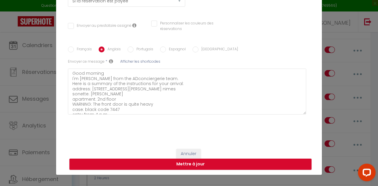
click at [119, 114] on div "Français Anglais Portugais Espagnol Italien Sujet * Afficher les shortcodes Env…" at bounding box center [188, 84] width 245 height 74
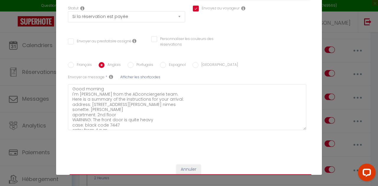
scroll to position [79, 0]
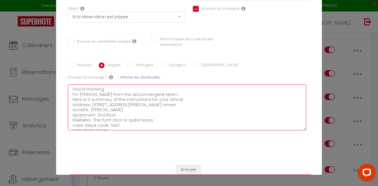
click at [122, 126] on textarea "Good morning I'm [PERSON_NAME] from the ADconciergerie team. Here is a summary …" at bounding box center [187, 108] width 238 height 46
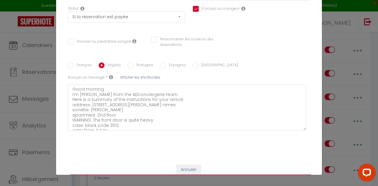
click at [130, 67] on input "Portugais" at bounding box center [130, 66] width 6 height 6
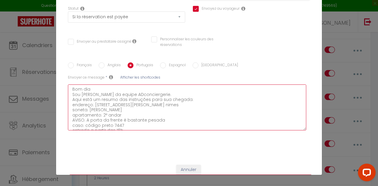
click at [123, 129] on textarea "Bom dia Sou [PERSON_NAME] da equipe ADconciergerie. Aqui está um resumo das ins…" at bounding box center [187, 108] width 238 height 46
click at [121, 124] on textarea "Bom dia Sou [PERSON_NAME] da equipe ADconciergerie. Aqui está um resumo das ins…" at bounding box center [187, 108] width 238 height 46
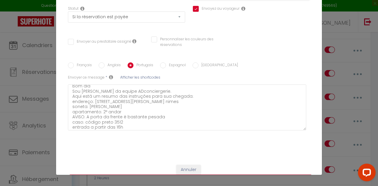
click at [160, 65] on input "Espagnol" at bounding box center [163, 66] width 6 height 6
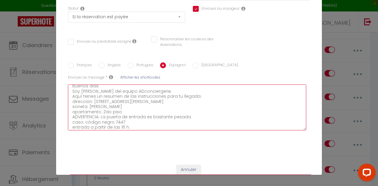
click at [124, 123] on textarea "Buenos dias Soy [PERSON_NAME] del equipo ADconciergerie. Aquí tienes un resumen…" at bounding box center [187, 108] width 238 height 46
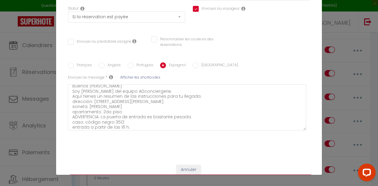
click at [192, 67] on input "[GEOGRAPHIC_DATA]" at bounding box center [195, 66] width 6 height 6
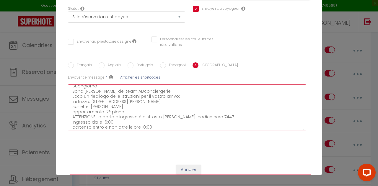
click at [128, 124] on textarea "Buongiorno Sono [PERSON_NAME] del team ADconciergerie. Ecco un riepilogo delle …" at bounding box center [187, 108] width 238 height 46
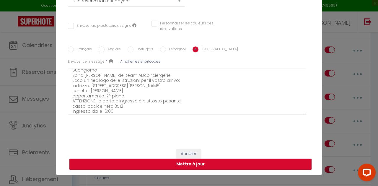
click at [171, 162] on button "Mettre à jour" at bounding box center [190, 164] width 242 height 11
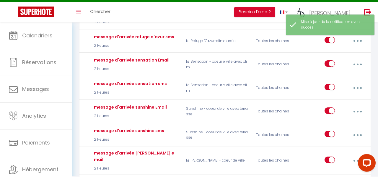
scroll to position [1019, 0]
